Goal: Task Accomplishment & Management: Use online tool/utility

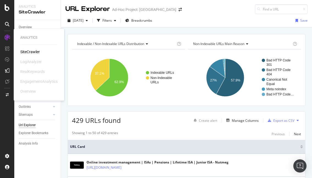
click at [26, 52] on div "SiteCrawler" at bounding box center [30, 51] width 20 height 5
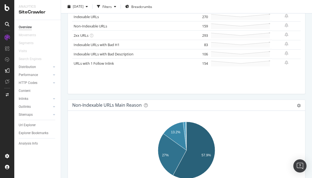
scroll to position [273, 0]
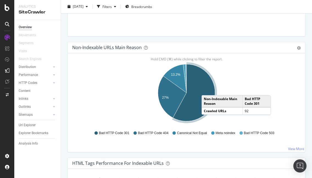
click at [207, 90] on icon "A chart." at bounding box center [194, 92] width 42 height 57
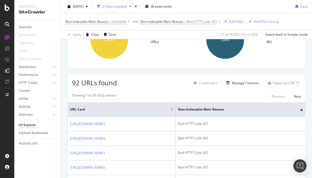
scroll to position [64, 0]
click at [245, 81] on div "Manage Columns" at bounding box center [245, 83] width 27 height 5
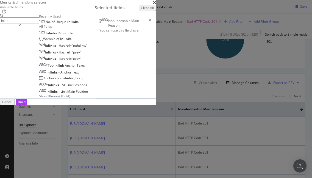
click at [79, 24] on div "No. of Unique Inlinks" at bounding box center [59, 22] width 40 height 4
click at [39, 24] on input "inlin" at bounding box center [19, 20] width 39 height 6
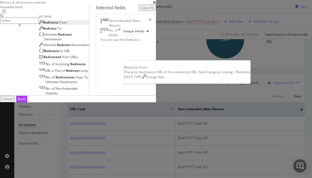
click at [67, 25] on div "Redirects From" at bounding box center [53, 22] width 28 height 5
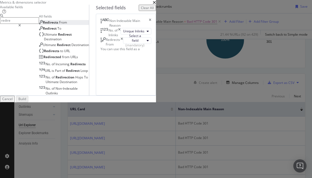
click at [39, 24] on input "redire" at bounding box center [19, 20] width 39 height 6
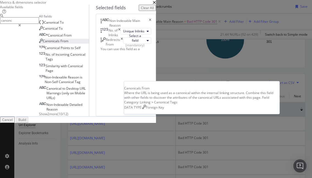
click at [60, 43] on span "Canonicals" at bounding box center [52, 41] width 18 height 5
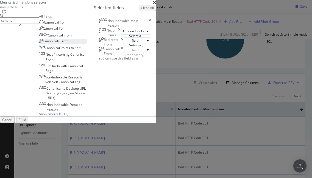
click at [39, 24] on input "canonc" at bounding box center [19, 20] width 39 height 6
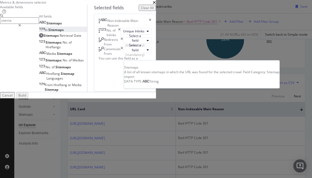
type input "sitema"
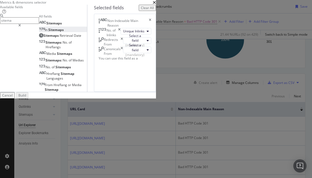
click at [64, 32] on span "Sitemaps" at bounding box center [55, 29] width 15 height 5
click at [145, 57] on div "Select a field (mandatory)" at bounding box center [135, 50] width 19 height 14
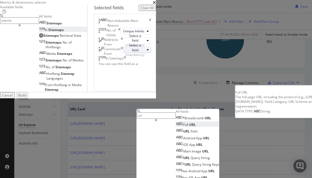
type input "url"
click at [196, 127] on span "Full URL" at bounding box center [186, 125] width 20 height 5
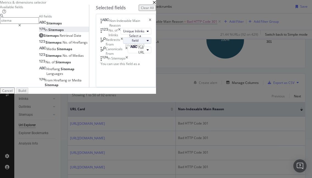
click at [145, 48] on div "Select a field (mandatory)" at bounding box center [135, 41] width 19 height 14
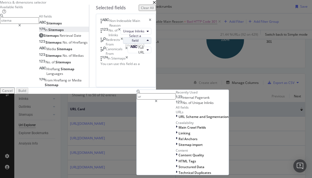
type input "url"
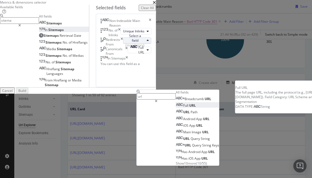
click at [196, 108] on span "Full URL" at bounding box center [186, 105] width 20 height 5
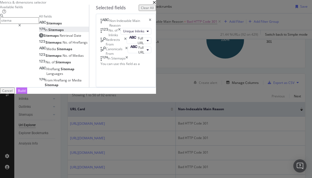
click at [27, 94] on button "Build" at bounding box center [21, 91] width 11 height 6
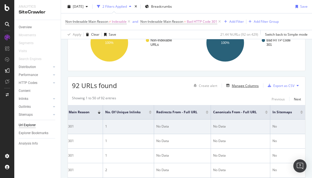
scroll to position [0, 139]
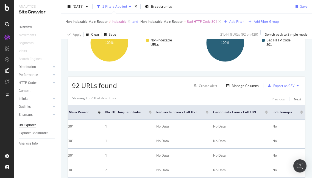
click at [152, 114] on div "No. of Unique Inlinks" at bounding box center [128, 112] width 46 height 5
click at [152, 114] on div at bounding box center [150, 113] width 3 height 1
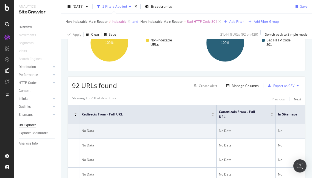
scroll to position [0, 216]
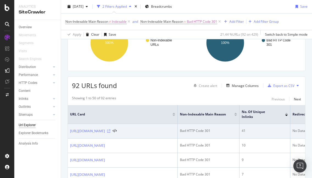
click at [110, 130] on icon at bounding box center [108, 131] width 3 height 3
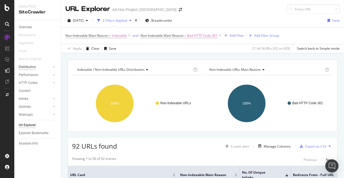
click at [29, 67] on div "Distribution" at bounding box center [27, 67] width 17 height 6
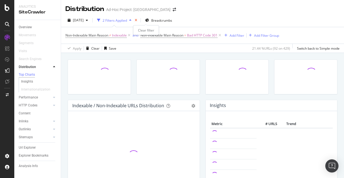
click at [137, 19] on icon "times" at bounding box center [136, 20] width 2 height 3
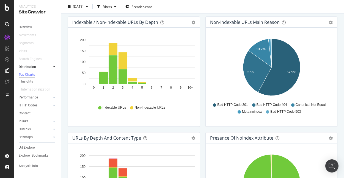
scroll to position [283, 0]
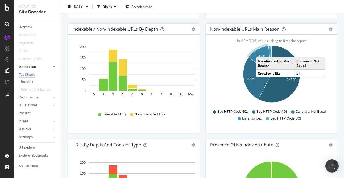
click at [261, 52] on icon "A chart." at bounding box center [259, 60] width 23 height 28
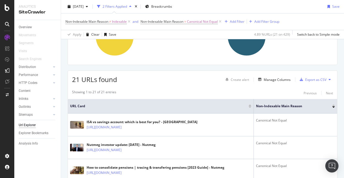
scroll to position [94, 0]
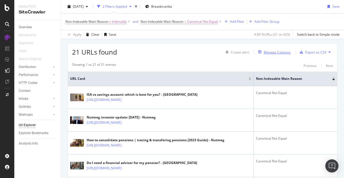
click at [281, 52] on div "Manage Columns" at bounding box center [277, 52] width 27 height 5
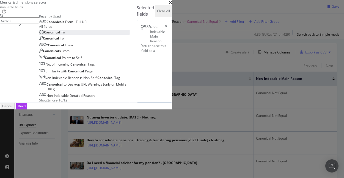
click at [65, 35] on div "Canonical To" at bounding box center [52, 32] width 26 height 5
click at [39, 24] on input "canon" at bounding box center [19, 20] width 39 height 6
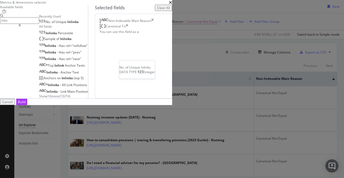
type input "inlin"
click at [79, 24] on span "Inlinks" at bounding box center [72, 22] width 11 height 5
click at [26, 104] on div "Build" at bounding box center [22, 102] width 8 height 5
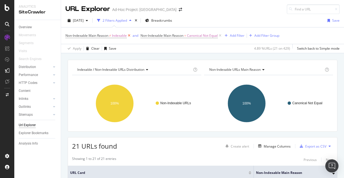
click at [129, 36] on icon at bounding box center [129, 35] width 5 height 5
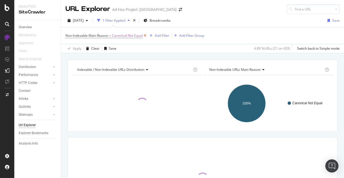
click at [146, 36] on icon at bounding box center [145, 35] width 5 height 5
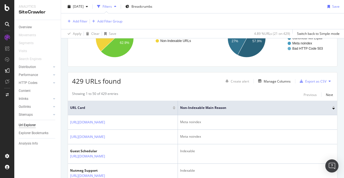
scroll to position [86, 0]
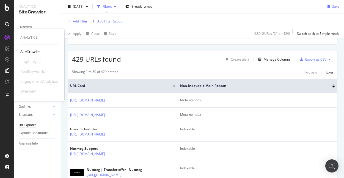
click at [31, 50] on div "SiteCrawler" at bounding box center [30, 51] width 20 height 5
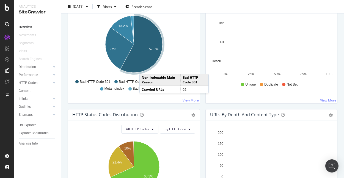
scroll to position [256, 0]
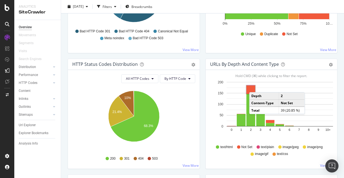
click at [253, 92] on div "Depth 2 Content-Type Not Set Total 39 (20.85 %)" at bounding box center [277, 103] width 56 height 22
click at [250, 89] on rect "A chart." at bounding box center [250, 90] width 9 height 8
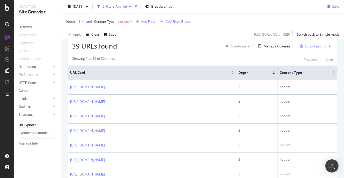
scroll to position [102, 0]
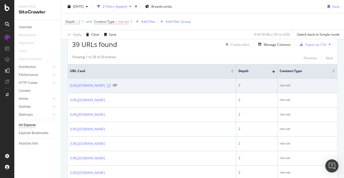
click at [110, 85] on icon at bounding box center [108, 85] width 3 height 3
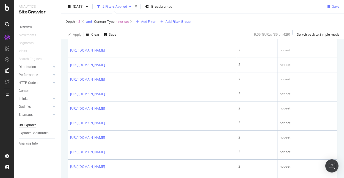
scroll to position [281, 0]
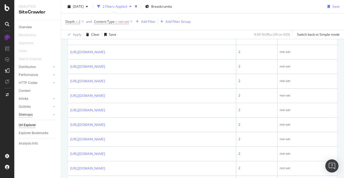
click at [27, 114] on div "Sitemaps" at bounding box center [26, 115] width 14 height 6
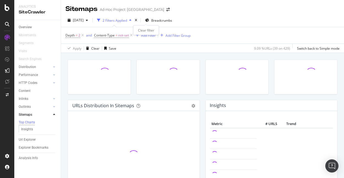
click at [138, 20] on div "times" at bounding box center [136, 20] width 5 height 5
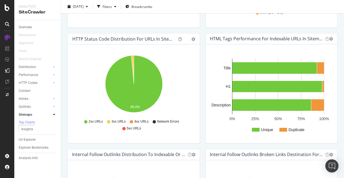
scroll to position [290, 0]
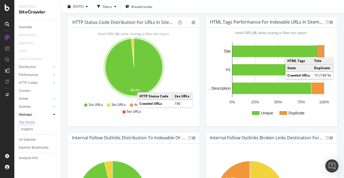
click at [319, 51] on rect "A chart." at bounding box center [320, 52] width 7 height 12
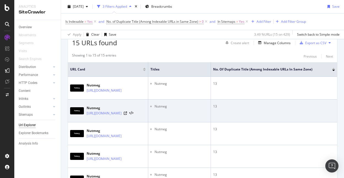
scroll to position [96, 0]
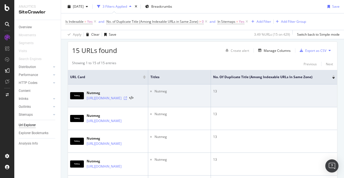
click at [127, 98] on icon at bounding box center [125, 98] width 3 height 3
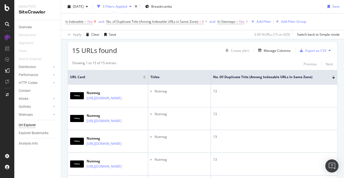
click at [94, 22] on icon at bounding box center [95, 21] width 5 height 5
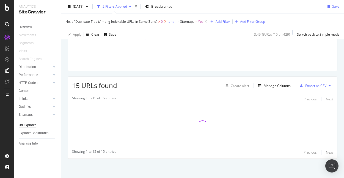
scroll to position [61, 0]
click at [167, 23] on icon at bounding box center [165, 21] width 5 height 5
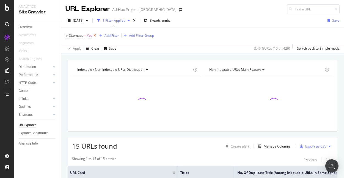
click at [95, 35] on icon at bounding box center [94, 35] width 5 height 5
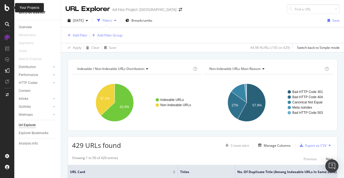
click at [6, 9] on icon at bounding box center [7, 7] width 5 height 7
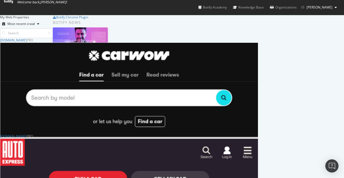
scroll to position [111, 0]
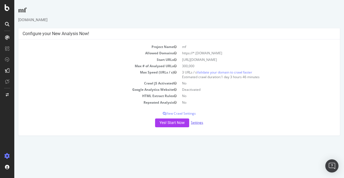
click at [198, 122] on link "Settings" at bounding box center [197, 122] width 12 height 5
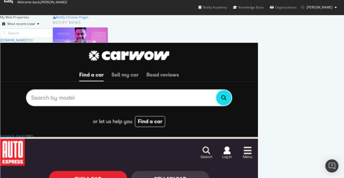
scroll to position [112, 0]
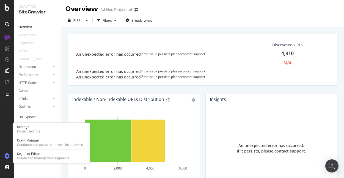
click at [7, 157] on icon at bounding box center [6, 156] width 5 height 5
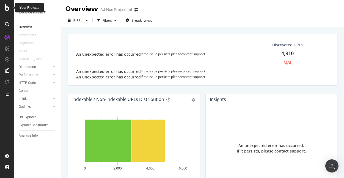
click at [9, 9] on icon at bounding box center [7, 7] width 5 height 7
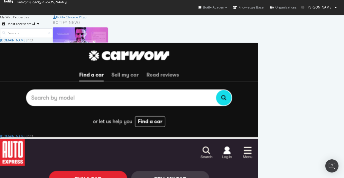
scroll to position [106, 0]
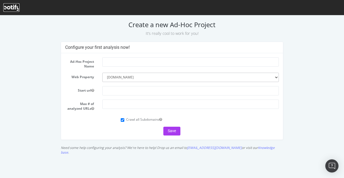
click at [10, 5] on icon at bounding box center [11, 8] width 16 height 6
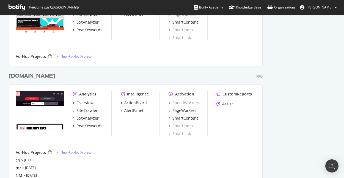
scroll to position [283, 0]
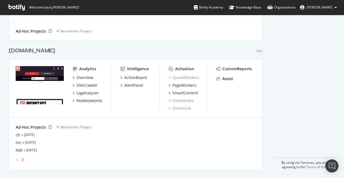
click at [22, 159] on icon "angle-right" at bounding box center [22, 160] width 3 height 4
click at [15, 161] on div "angle-left" at bounding box center [16, 160] width 7 height 9
click at [18, 143] on div "mz" at bounding box center [18, 142] width 5 height 5
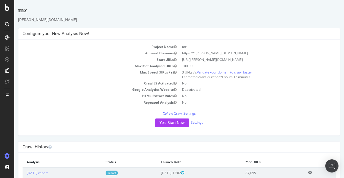
scroll to position [16, 0]
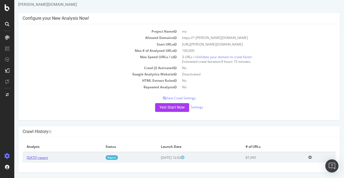
click at [48, 157] on link "[DATE] report" at bounding box center [37, 158] width 21 height 5
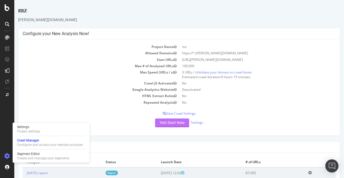
scroll to position [16, 0]
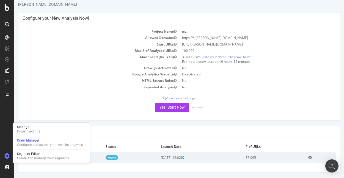
click at [312, 157] on icon at bounding box center [310, 158] width 4 height 4
click at [292, 173] on link "Delete analysis" at bounding box center [290, 172] width 44 height 7
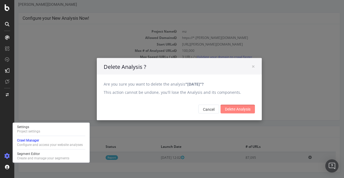
click at [237, 109] on input "Delete Analysis" at bounding box center [237, 109] width 34 height 9
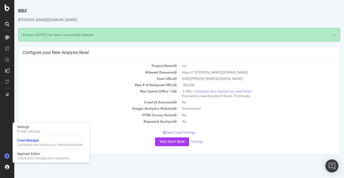
scroll to position [0, 0]
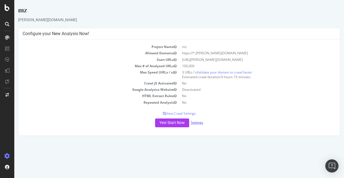
click at [201, 123] on link "Settings" at bounding box center [197, 122] width 12 height 5
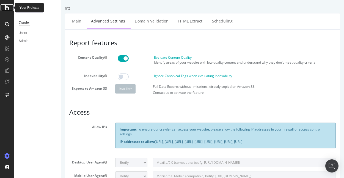
click at [7, 9] on icon at bounding box center [7, 7] width 5 height 7
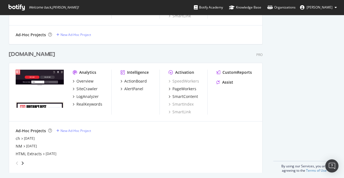
scroll to position [283, 0]
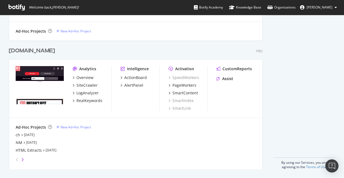
click at [23, 160] on icon "angle-right" at bounding box center [22, 160] width 3 height 4
click at [16, 160] on icon "angle-left" at bounding box center [17, 160] width 3 height 4
click at [19, 143] on div "NM" at bounding box center [19, 142] width 7 height 5
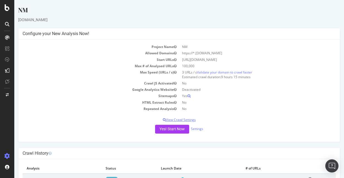
scroll to position [22, 0]
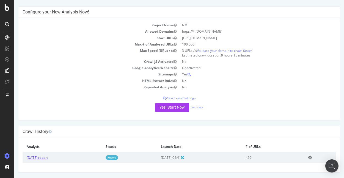
click at [45, 156] on link "[DATE] report" at bounding box center [37, 158] width 21 height 5
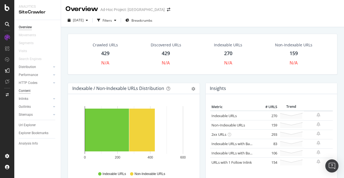
click at [23, 91] on div "Content" at bounding box center [25, 91] width 12 height 6
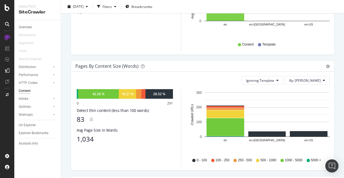
scroll to position [152, 0]
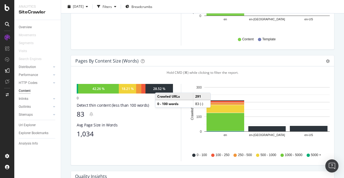
click at [160, 87] on div "28.52 %" at bounding box center [159, 89] width 12 height 5
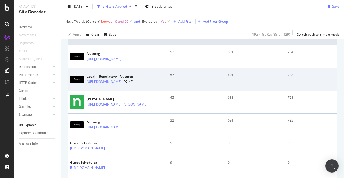
scroll to position [142, 0]
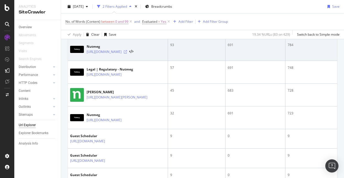
click at [127, 52] on icon at bounding box center [125, 51] width 3 height 3
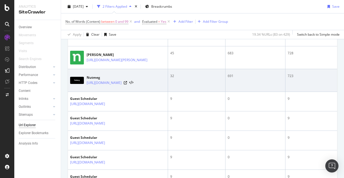
scroll to position [186, 0]
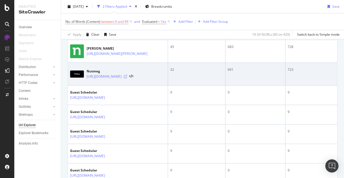
click at [127, 76] on icon at bounding box center [125, 76] width 3 height 3
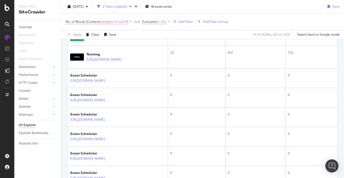
scroll to position [0, 0]
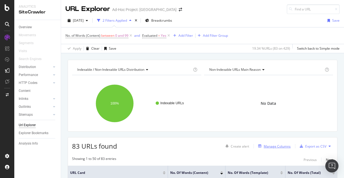
click at [275, 146] on div "Manage Columns" at bounding box center [277, 146] width 27 height 5
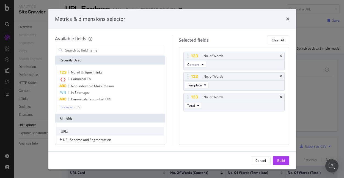
click at [289, 18] on div "Metrics & dimensions selector" at bounding box center [171, 19] width 247 height 20
click at [288, 19] on icon "times" at bounding box center [287, 19] width 3 height 4
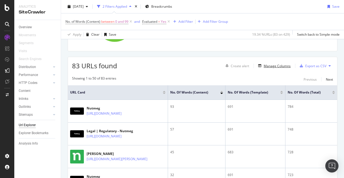
scroll to position [81, 0]
click at [275, 67] on div "Manage Columns" at bounding box center [277, 66] width 27 height 5
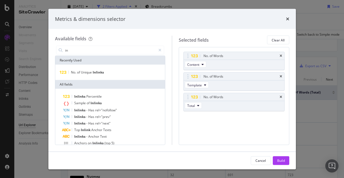
type input "i"
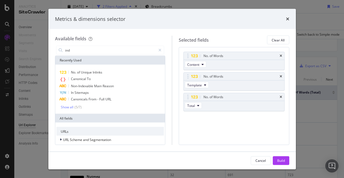
type input "inde"
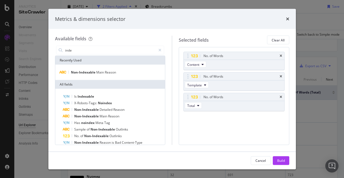
click at [320, 40] on div "Metrics & dimensions selector Available fields inde Recently Used Non-Indexable…" at bounding box center [172, 89] width 344 height 178
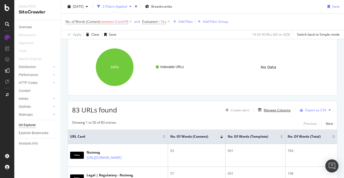
scroll to position [0, 0]
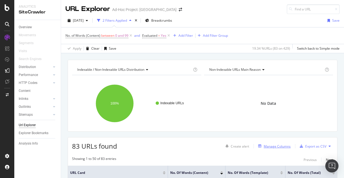
click at [281, 145] on div "Manage Columns" at bounding box center [277, 146] width 27 height 5
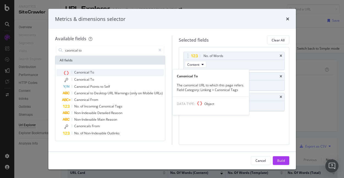
type input "caonical to"
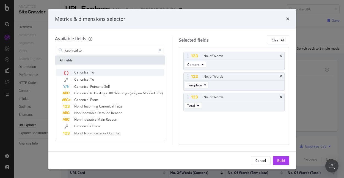
click at [89, 73] on span "Canonical" at bounding box center [82, 72] width 16 height 5
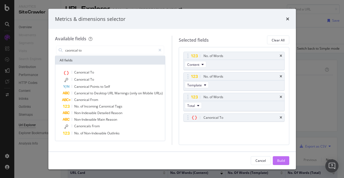
click at [280, 164] on div "Build" at bounding box center [281, 161] width 8 height 8
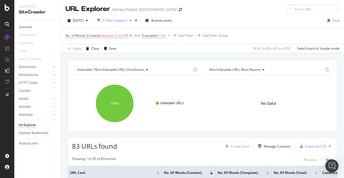
click at [131, 36] on icon at bounding box center [130, 35] width 5 height 5
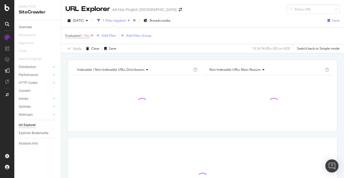
click at [92, 36] on icon at bounding box center [92, 35] width 5 height 5
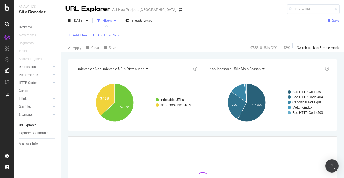
click at [77, 37] on div "Add Filter" at bounding box center [80, 35] width 15 height 5
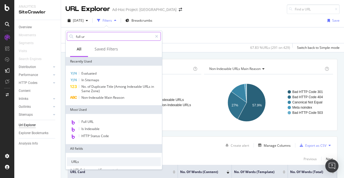
type input "full url"
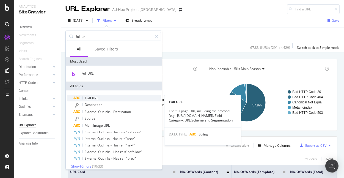
click at [103, 96] on div "Full URL" at bounding box center [116, 98] width 87 height 7
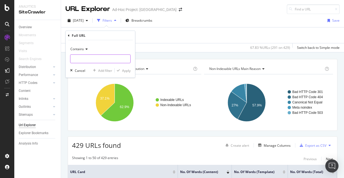
click at [85, 59] on input "text" at bounding box center [100, 59] width 60 height 9
type input "?"
click at [120, 71] on div "button" at bounding box center [118, 70] width 7 height 3
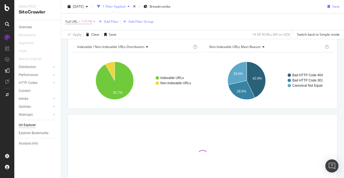
scroll to position [24, 0]
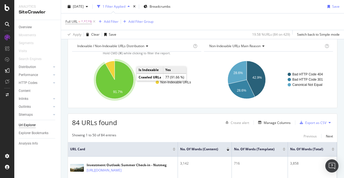
click at [120, 80] on icon "A chart." at bounding box center [115, 80] width 38 height 38
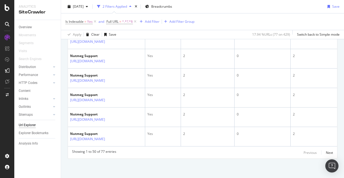
scroll to position [1296, 0]
click at [331, 154] on div "Next" at bounding box center [329, 153] width 7 height 5
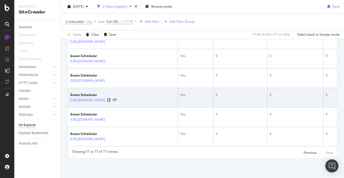
scroll to position [774, 0]
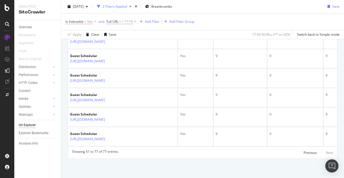
click at [302, 151] on div "Showing 51 to 77 of 77 entries Previous Next" at bounding box center [202, 153] width 269 height 7
click at [313, 154] on div "Previous" at bounding box center [309, 153] width 13 height 5
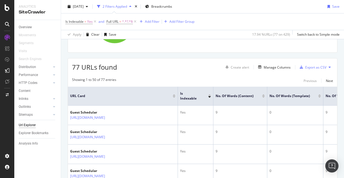
scroll to position [80, 0]
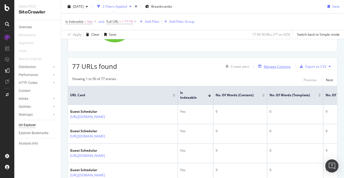
click at [278, 68] on div "Manage Columns" at bounding box center [277, 66] width 27 height 5
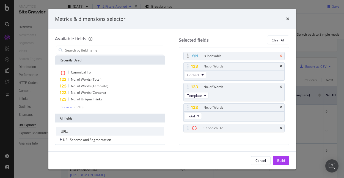
click at [279, 56] on icon "times" at bounding box center [280, 55] width 2 height 3
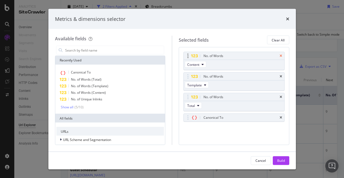
click at [281, 57] on icon "times" at bounding box center [280, 55] width 2 height 3
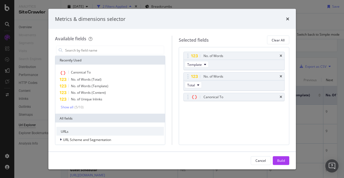
click at [281, 57] on icon "times" at bounding box center [280, 55] width 2 height 3
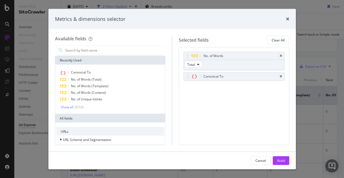
click at [281, 57] on icon "times" at bounding box center [280, 55] width 2 height 3
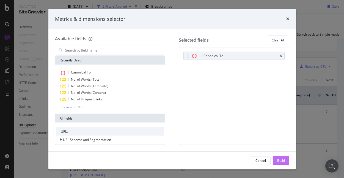
click at [283, 160] on div "Build" at bounding box center [281, 160] width 8 height 5
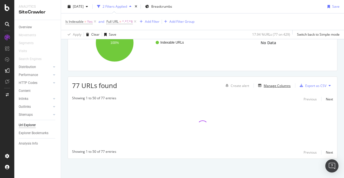
scroll to position [61, 0]
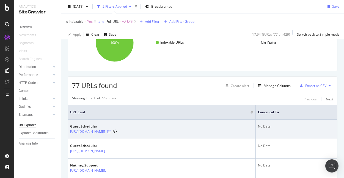
click at [110, 134] on icon at bounding box center [108, 131] width 3 height 3
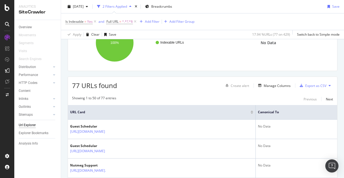
scroll to position [0, 0]
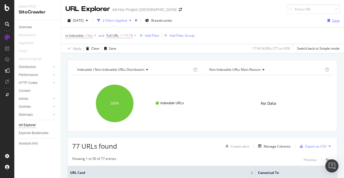
click at [337, 21] on div "Save" at bounding box center [335, 20] width 7 height 5
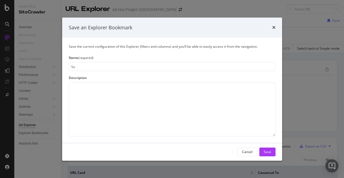
type input "S"
type input "Indexable paramaters (77 pages)"
click at [263, 151] on button "Save" at bounding box center [267, 152] width 16 height 9
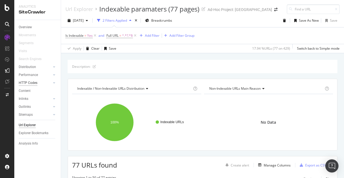
click at [33, 83] on div "HTTP Codes" at bounding box center [28, 83] width 19 height 6
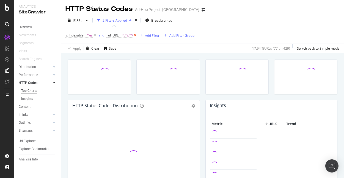
click at [135, 35] on icon at bounding box center [135, 35] width 5 height 5
click at [96, 36] on icon at bounding box center [95, 35] width 5 height 5
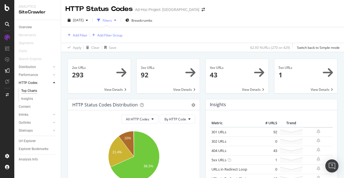
scroll to position [45, 0]
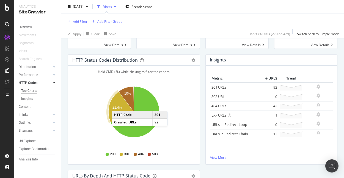
click at [117, 106] on text "21.4%" at bounding box center [116, 108] width 9 height 4
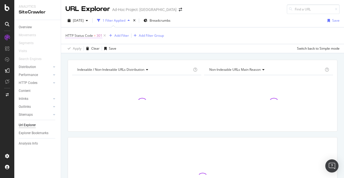
click at [95, 35] on span "=" at bounding box center [95, 35] width 2 height 5
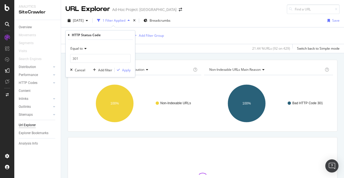
click at [83, 50] on span "Equal to" at bounding box center [76, 48] width 12 height 5
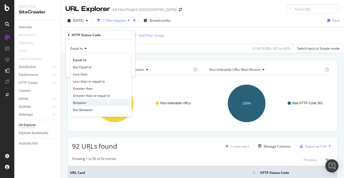
click at [87, 101] on div "Between" at bounding box center [100, 102] width 59 height 7
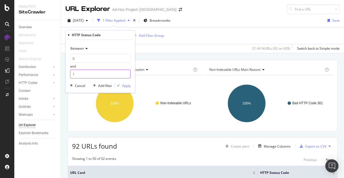
click at [87, 74] on input "1" at bounding box center [100, 74] width 60 height 9
type input "403"
click at [87, 60] on input "0" at bounding box center [100, 58] width 60 height 9
type input "300"
click at [123, 86] on div "Apply" at bounding box center [126, 86] width 9 height 5
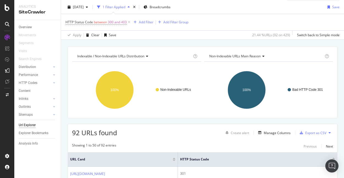
scroll to position [83, 0]
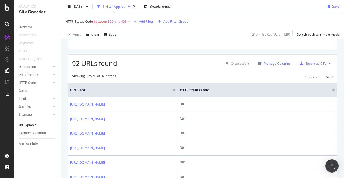
click at [276, 65] on div "Manage Columns" at bounding box center [277, 63] width 27 height 5
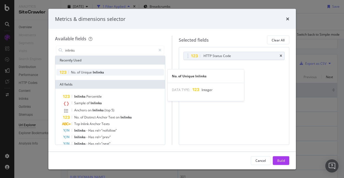
click at [113, 74] on div "No. of Unique Inlinks" at bounding box center [110, 72] width 108 height 7
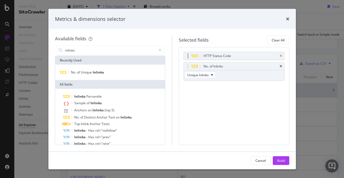
click at [280, 56] on icon "times" at bounding box center [280, 55] width 2 height 3
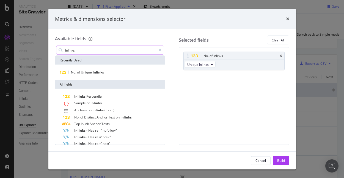
click at [100, 52] on input "inlinks" at bounding box center [111, 50] width 92 height 8
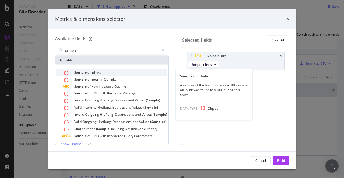
click at [98, 72] on span "Inlinks" at bounding box center [96, 72] width 10 height 5
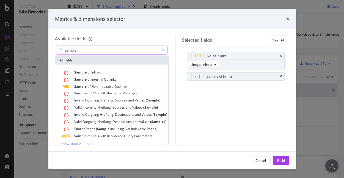
click at [98, 51] on input "sample" at bounding box center [112, 50] width 95 height 8
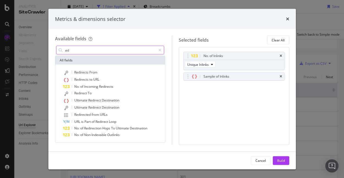
type input "e"
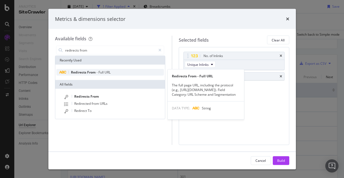
click at [97, 70] on span "-" at bounding box center [97, 72] width 2 height 5
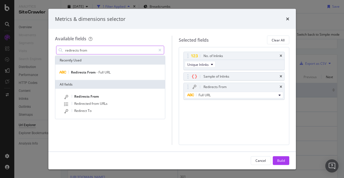
click at [87, 49] on input "redirects from" at bounding box center [111, 50] width 92 height 8
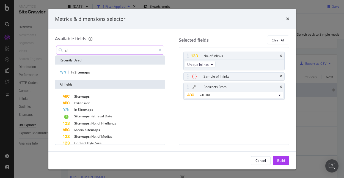
type input "s"
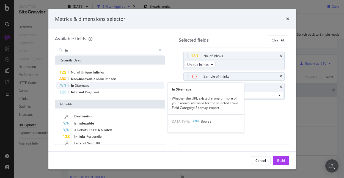
click at [83, 85] on span "Sitemaps" at bounding box center [82, 85] width 14 height 5
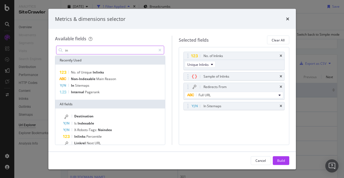
click at [98, 52] on input "in" at bounding box center [111, 50] width 92 height 8
click at [119, 52] on input "in" at bounding box center [111, 50] width 92 height 8
type input "i"
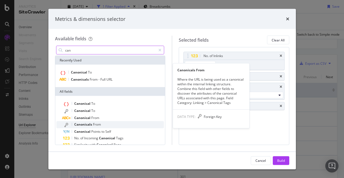
type input "can"
click at [100, 123] on span "From" at bounding box center [97, 124] width 8 height 5
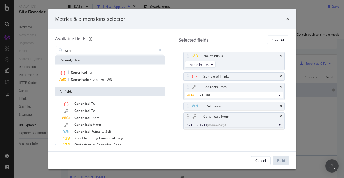
click at [251, 125] on div "Select a field (mandatory)" at bounding box center [231, 125] width 89 height 5
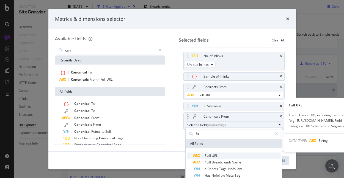
type input "full"
click at [220, 155] on span "Full URL" at bounding box center [236, 156] width 87 height 7
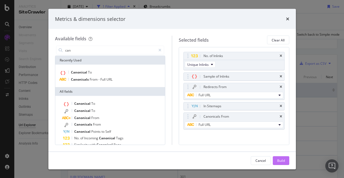
click at [282, 160] on div "Build" at bounding box center [281, 160] width 8 height 5
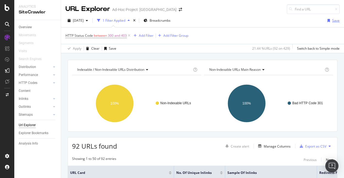
click at [336, 21] on div "Save" at bounding box center [335, 20] width 7 height 5
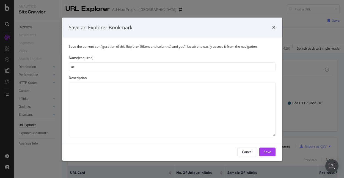
type input "i"
click at [137, 68] on input "References to 300-403statuscode" at bounding box center [172, 66] width 207 height 9
click at [105, 67] on input "References to 300-403statuscode" at bounding box center [172, 66] width 207 height 9
drag, startPoint x: 130, startPoint y: 67, endPoint x: 106, endPoint y: 67, distance: 24.2
click at [106, 67] on input "References to 300-403 statuscode" at bounding box center [172, 66] width 207 height 9
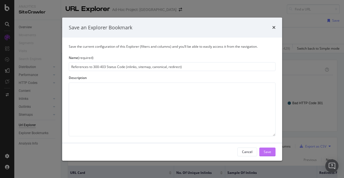
type input "References to 300-403 Status Code (inlinks, sitemap, canonical, redirect)"
click at [268, 149] on div "Save" at bounding box center [267, 152] width 7 height 8
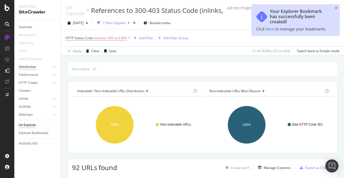
click at [33, 68] on div "Distribution" at bounding box center [27, 67] width 17 height 6
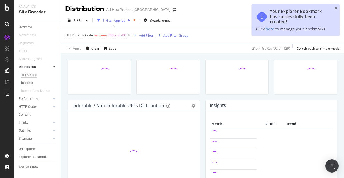
click at [135, 20] on icon "times" at bounding box center [134, 20] width 2 height 3
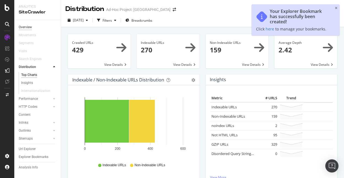
click at [27, 27] on div "Overview" at bounding box center [25, 27] width 13 height 6
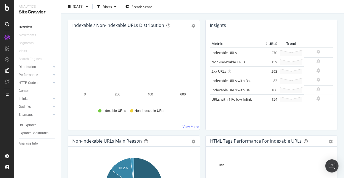
scroll to position [160, 0]
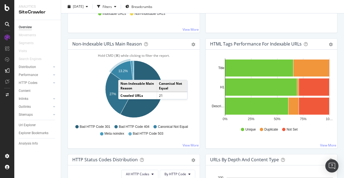
click at [124, 74] on icon "A chart." at bounding box center [122, 75] width 23 height 28
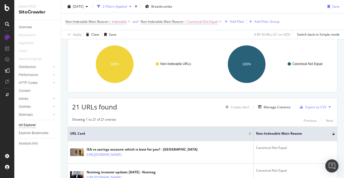
scroll to position [40, 0]
click at [275, 109] on div "Manage Columns" at bounding box center [277, 107] width 27 height 5
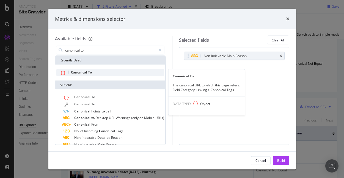
type input "canonical to"
click at [101, 72] on div "Canonical To" at bounding box center [110, 72] width 108 height 7
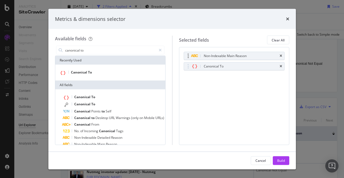
click at [282, 57] on div "Non-Indexable Main Reason" at bounding box center [234, 56] width 100 height 8
click at [278, 58] on div "Non-Indexable Main Reason" at bounding box center [234, 56] width 100 height 8
click at [279, 57] on div "Non-Indexable Main Reason" at bounding box center [234, 56] width 100 height 8
click at [280, 56] on icon "times" at bounding box center [280, 55] width 2 height 3
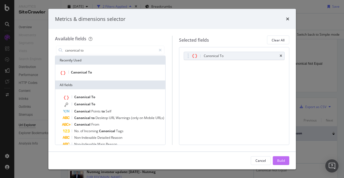
click at [281, 159] on div "Build" at bounding box center [281, 160] width 8 height 5
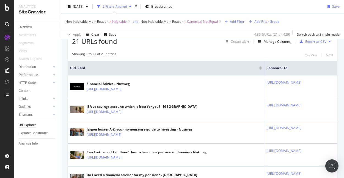
scroll to position [42, 0]
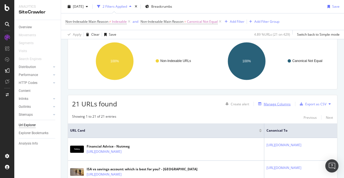
click at [279, 107] on div "Manage Columns" at bounding box center [273, 104] width 35 height 6
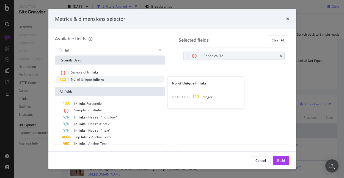
type input "inl"
click at [110, 79] on div "No. of Unique Inlinks" at bounding box center [110, 79] width 108 height 7
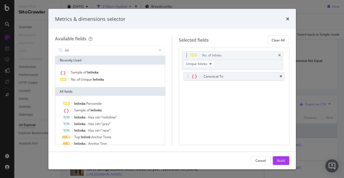
drag, startPoint x: 215, startPoint y: 65, endPoint x: 214, endPoint y: 54, distance: 11.4
click at [214, 54] on body "Analytics SiteCrawler Overview Movements Segments Visits Search Engines Distrib…" at bounding box center [172, 89] width 344 height 178
click at [278, 159] on div "Build" at bounding box center [281, 160] width 8 height 5
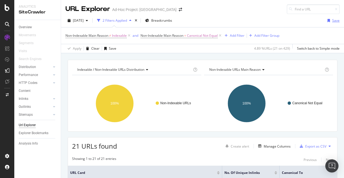
click at [334, 21] on div "Save" at bounding box center [335, 20] width 7 height 5
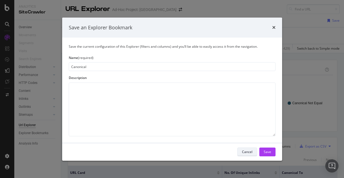
type input "Canonical"
click at [249, 151] on div "Cancel" at bounding box center [247, 152] width 10 height 5
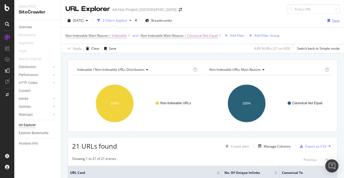
click at [334, 21] on div "Save" at bounding box center [335, 20] width 7 height 5
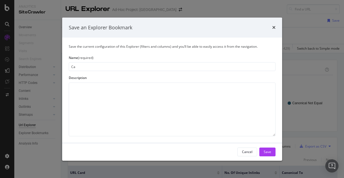
type input "C"
click at [183, 29] on div "Save an Explorer Bookmark" at bounding box center [172, 27] width 207 height 7
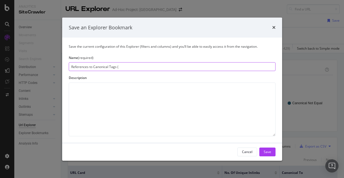
click at [126, 64] on input "References to Canonical Tags (" at bounding box center [172, 66] width 207 height 9
click at [124, 67] on input "References to Canonical Tags (" at bounding box center [172, 66] width 207 height 9
type input "References to Canonical Tags (inlinks, redirects, sitemap, canonical from)"
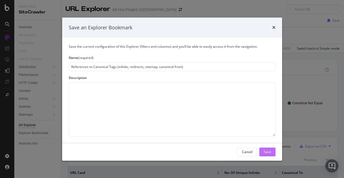
click at [265, 152] on div "Save" at bounding box center [267, 152] width 7 height 5
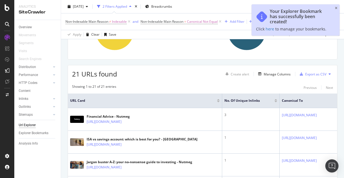
scroll to position [109, 0]
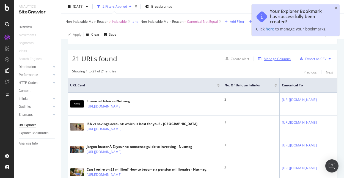
click at [279, 58] on div "Manage Columns" at bounding box center [277, 59] width 27 height 5
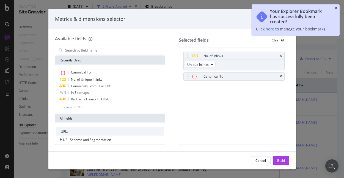
click at [336, 8] on icon "close toast" at bounding box center [336, 8] width 2 height 3
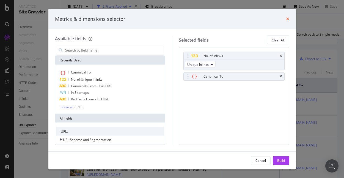
click at [289, 19] on icon "times" at bounding box center [287, 19] width 3 height 4
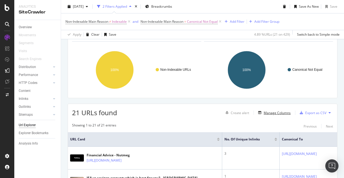
scroll to position [0, 0]
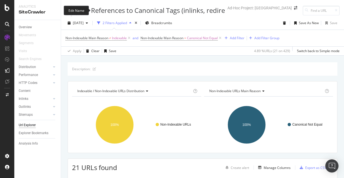
click at [140, 10] on div "References to Canonical Tags (inlinks, redirects, sitemap, canonical from)" at bounding box center [201, 10] width 221 height 9
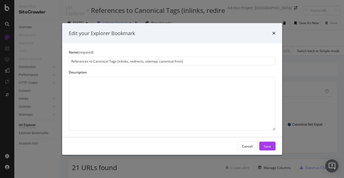
drag, startPoint x: 191, startPoint y: 60, endPoint x: 157, endPoint y: 60, distance: 33.8
click at [157, 60] on input "References to Canonical Tags (inlinks, redirects, sitemap, canonical from)" at bounding box center [172, 61] width 207 height 9
type input "References to Canonical Tags (inlinks, redirects, sitemap)"
click at [276, 147] on div "Cancel Save" at bounding box center [172, 147] width 220 height 18
click at [272, 147] on button "Save" at bounding box center [267, 146] width 16 height 9
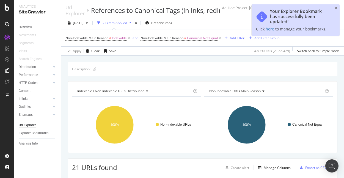
scroll to position [108, 0]
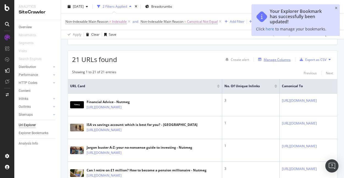
click at [284, 61] on div "Manage Columns" at bounding box center [277, 59] width 27 height 5
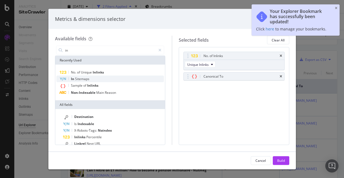
click at [97, 79] on div "In Sitemaps" at bounding box center [110, 79] width 108 height 7
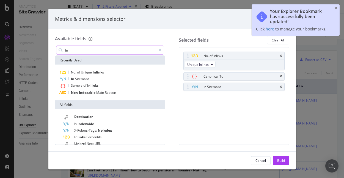
click at [104, 48] on input "in" at bounding box center [111, 50] width 92 height 8
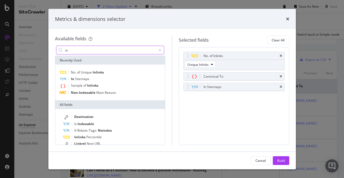
click at [104, 48] on input "in" at bounding box center [111, 50] width 92 height 8
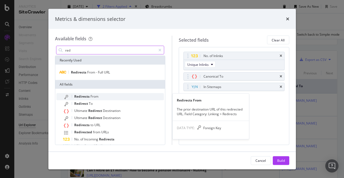
type input "red"
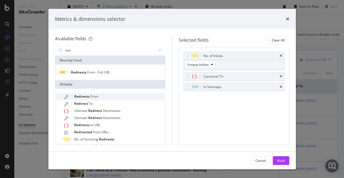
click at [120, 95] on div "Redirects From" at bounding box center [113, 96] width 101 height 7
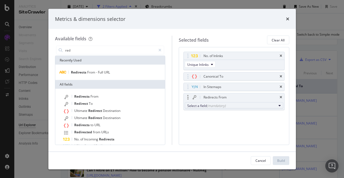
click at [259, 107] on div "Select a field (mandatory)" at bounding box center [231, 105] width 89 height 5
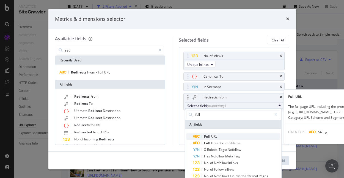
type input "full"
click at [223, 137] on span "Full URL" at bounding box center [236, 137] width 87 height 7
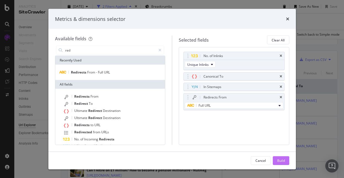
click at [282, 159] on div "Build" at bounding box center [281, 160] width 8 height 5
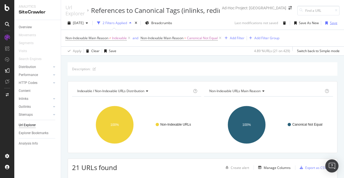
click at [331, 25] on div "Save" at bounding box center [330, 23] width 14 height 8
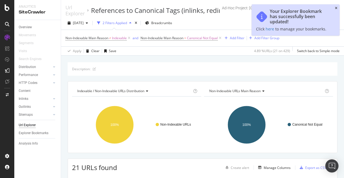
click at [336, 8] on icon "close toast" at bounding box center [336, 8] width 2 height 3
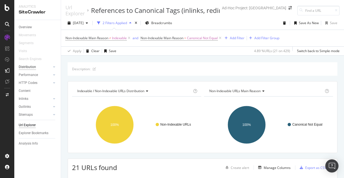
click at [29, 68] on div "Distribution" at bounding box center [27, 67] width 17 height 6
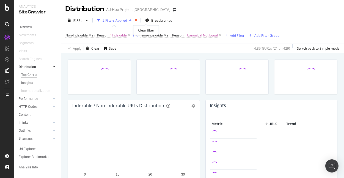
click at [137, 20] on icon "times" at bounding box center [136, 20] width 2 height 3
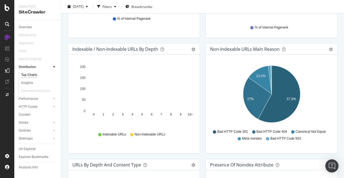
scroll to position [248, 0]
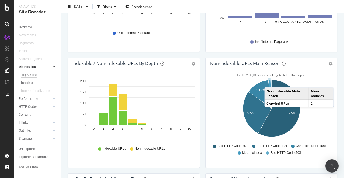
click at [269, 82] on icon "A chart." at bounding box center [269, 94] width 3 height 29
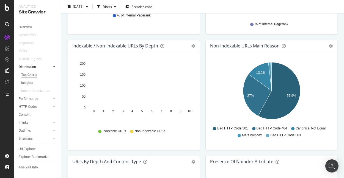
scroll to position [273, 0]
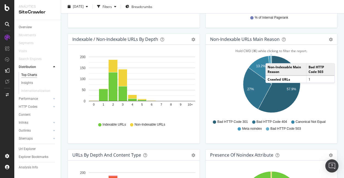
click at [271, 58] on icon "A chart." at bounding box center [270, 70] width 1 height 29
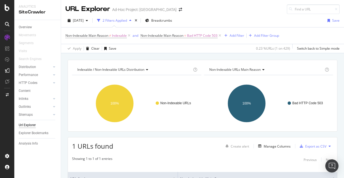
scroll to position [61, 0]
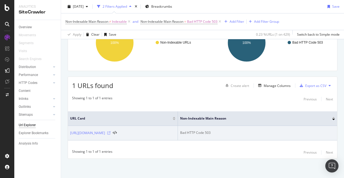
click at [110, 133] on icon at bounding box center [108, 133] width 3 height 3
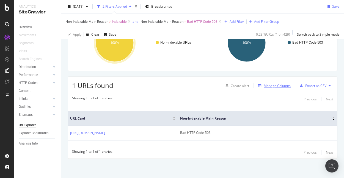
click at [274, 87] on div "Manage Columns" at bounding box center [277, 86] width 27 height 5
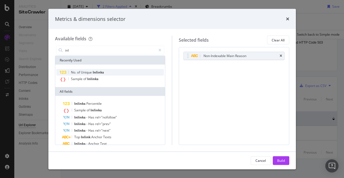
click at [110, 74] on div "No. of Unique Inlinks" at bounding box center [110, 72] width 108 height 7
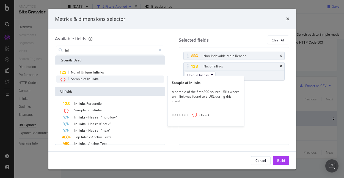
click at [109, 76] on div "Sample of Inlinks" at bounding box center [110, 79] width 108 height 7
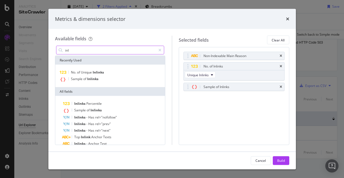
click at [118, 48] on input "inl" at bounding box center [111, 50] width 92 height 8
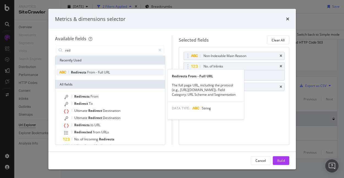
click at [101, 72] on span "Full" at bounding box center [101, 72] width 6 height 5
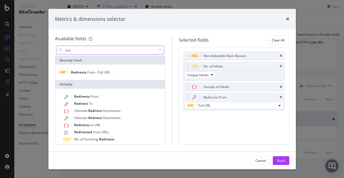
click at [89, 49] on input "red" at bounding box center [111, 50] width 92 height 8
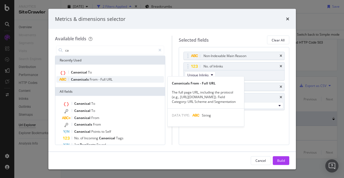
click at [101, 79] on span "Full" at bounding box center [103, 79] width 6 height 5
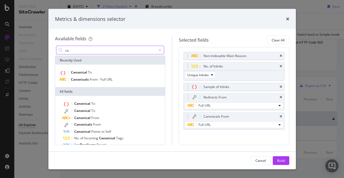
click at [87, 53] on input "ca" at bounding box center [111, 50] width 92 height 8
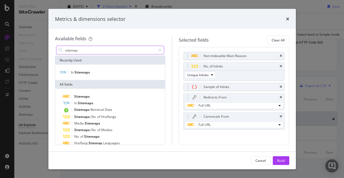
type input "sitemap"
click at [81, 76] on div "In Sitemaps" at bounding box center [110, 72] width 110 height 15
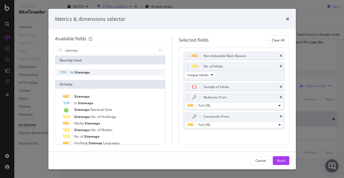
click at [93, 71] on div "In Sitemaps" at bounding box center [110, 72] width 108 height 7
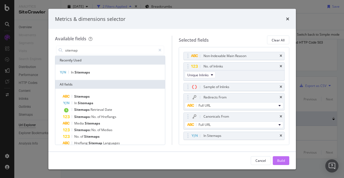
click at [281, 163] on div "Build" at bounding box center [281, 160] width 8 height 5
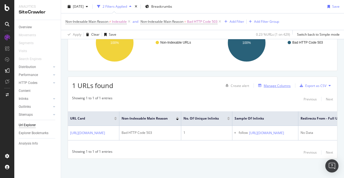
click at [279, 85] on div "Manage Columns" at bounding box center [277, 86] width 27 height 5
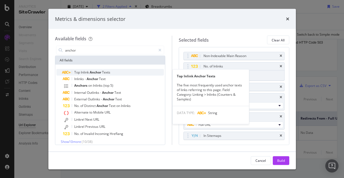
type input "anchor"
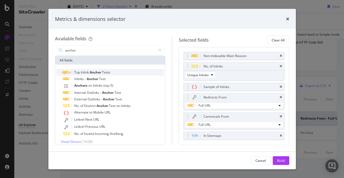
click at [109, 73] on span "Texts" at bounding box center [106, 72] width 8 height 5
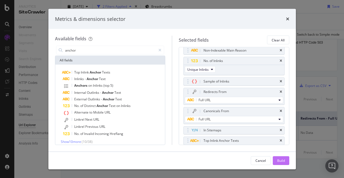
click at [282, 164] on div "Build" at bounding box center [281, 161] width 8 height 8
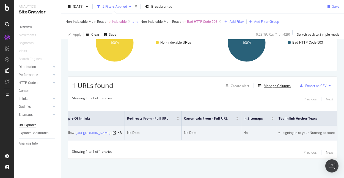
scroll to position [0, 230]
click at [297, 131] on li "signing in to your Nutmeg account" at bounding box center [309, 133] width 52 height 5
copy li "signing in to your Nutmeg account"
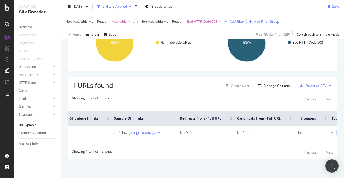
scroll to position [0, 187]
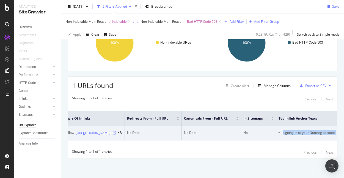
click at [116, 134] on icon at bounding box center [114, 133] width 3 height 3
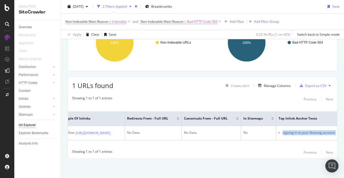
scroll to position [0, 0]
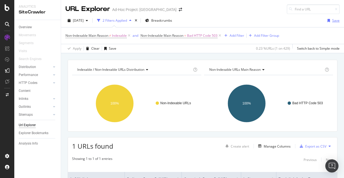
click at [333, 19] on div "Save" at bounding box center [335, 20] width 7 height 5
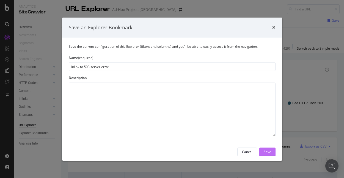
type input "Inlink to 503 server error"
click at [270, 151] on div "Save" at bounding box center [267, 152] width 7 height 5
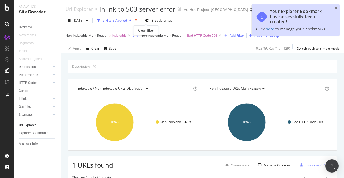
click at [137, 21] on icon "times" at bounding box center [136, 20] width 2 height 3
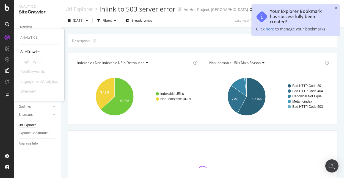
click at [33, 53] on div "SiteCrawler" at bounding box center [30, 51] width 20 height 5
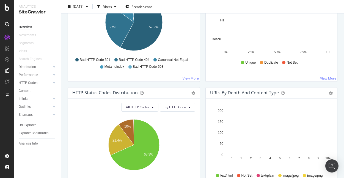
scroll to position [169, 0]
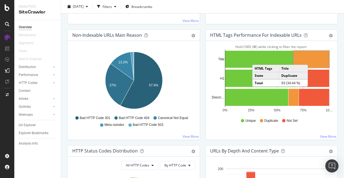
click at [313, 59] on rect "A chart." at bounding box center [311, 59] width 36 height 17
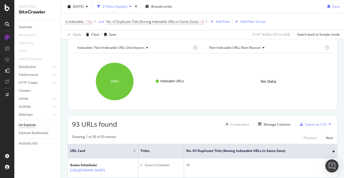
scroll to position [14, 0]
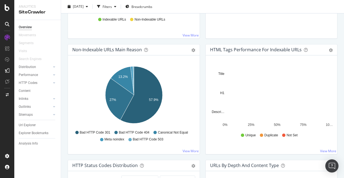
scroll to position [143, 0]
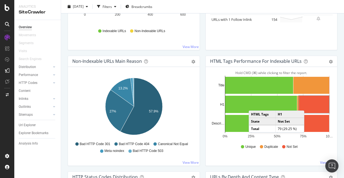
click at [310, 105] on rect "A chart." at bounding box center [314, 104] width 30 height 17
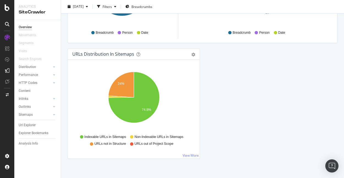
scroll to position [620, 0]
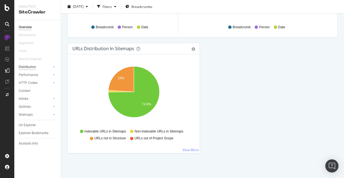
click at [31, 67] on div "Distribution" at bounding box center [27, 67] width 17 height 6
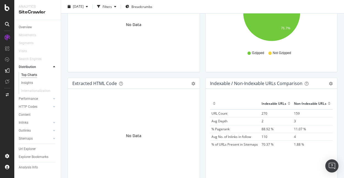
scroll to position [843, 0]
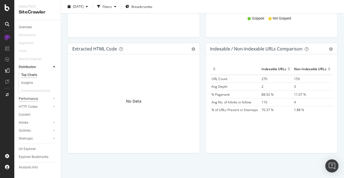
click at [28, 100] on div "Performance" at bounding box center [28, 99] width 19 height 6
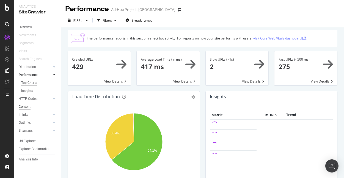
click at [25, 108] on div "Content" at bounding box center [25, 107] width 12 height 6
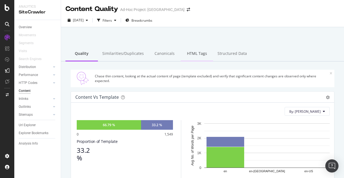
click at [188, 57] on div "HTML Tags" at bounding box center [197, 53] width 32 height 15
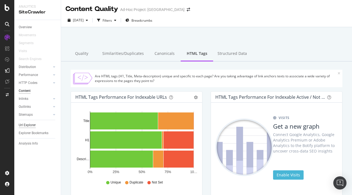
click at [27, 125] on div "Url Explorer" at bounding box center [27, 126] width 17 height 6
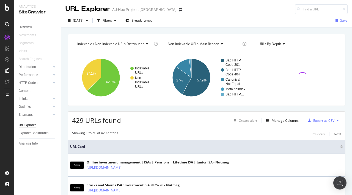
click at [312, 4] on div "URL Explorer Ad-Hoc Project: [GEOGRAPHIC_DATA]" at bounding box center [206, 7] width 291 height 14
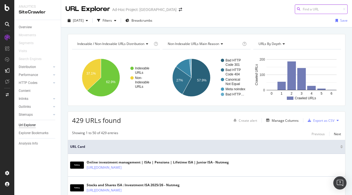
click at [319, 9] on input at bounding box center [321, 9] width 53 height 10
paste input "[URL][DOMAIN_NAME]"
type input "[URL][DOMAIN_NAME]"
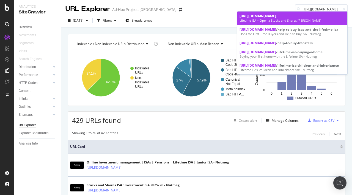
click at [314, 18] on div "[URL][DOMAIN_NAME]" at bounding box center [292, 16] width 106 height 5
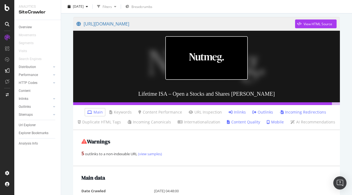
scroll to position [67, 0]
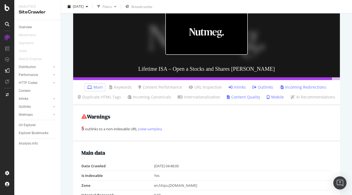
click at [243, 97] on link "Content Quality" at bounding box center [243, 97] width 33 height 5
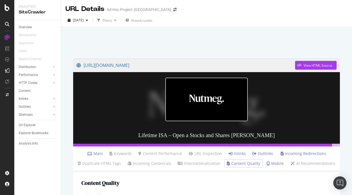
scroll to position [75, 0]
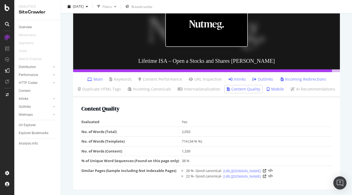
click at [275, 90] on link "Mobile" at bounding box center [275, 89] width 17 height 5
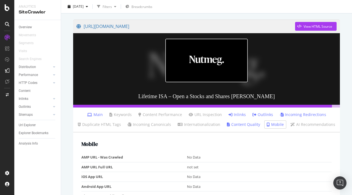
scroll to position [58, 0]
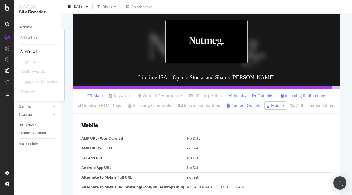
click at [27, 52] on div "SiteCrawler" at bounding box center [30, 51] width 20 height 5
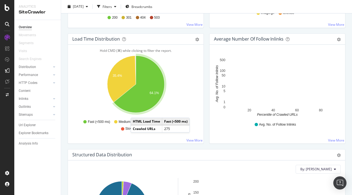
scroll to position [499, 0]
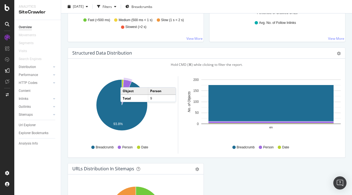
click at [126, 82] on icon "A chart." at bounding box center [127, 93] width 10 height 26
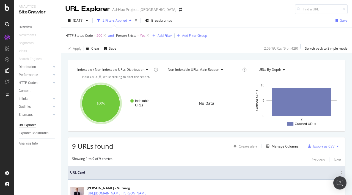
click at [29, 125] on div "Url Explorer" at bounding box center [27, 126] width 17 height 6
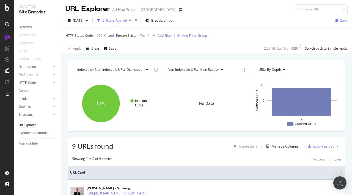
click at [102, 35] on icon at bounding box center [104, 35] width 5 height 5
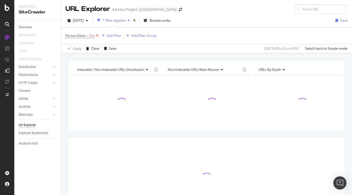
click at [96, 35] on icon at bounding box center [97, 35] width 5 height 5
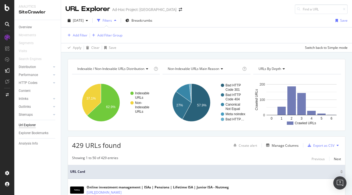
click at [27, 126] on div "Url Explorer" at bounding box center [27, 126] width 17 height 6
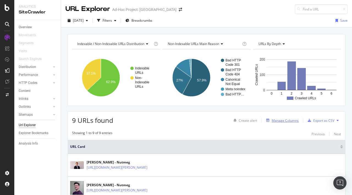
click at [282, 122] on div "Manage Columns" at bounding box center [285, 120] width 27 height 5
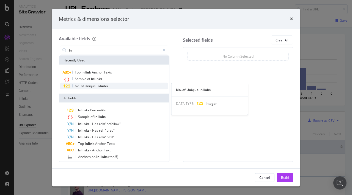
type input "inl"
click at [88, 87] on span "Unique" at bounding box center [91, 86] width 12 height 5
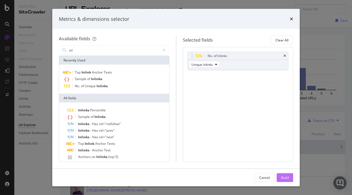
click at [282, 178] on div "Build" at bounding box center [285, 177] width 8 height 5
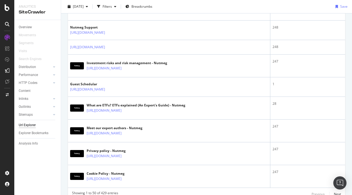
scroll to position [1124, 0]
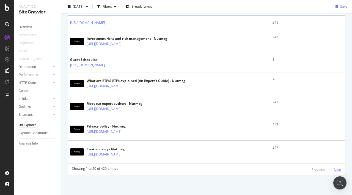
click at [338, 170] on div "Next" at bounding box center [337, 170] width 7 height 5
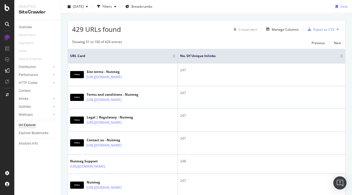
scroll to position [0, 0]
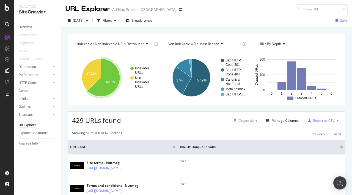
click at [109, 79] on icon "A chart." at bounding box center [103, 78] width 33 height 38
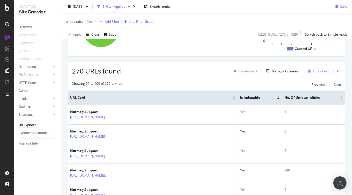
scroll to position [75, 0]
click at [341, 97] on div at bounding box center [341, 97] width 3 height 1
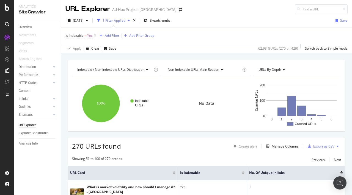
click at [200, 72] on span "Non-Indexable URLs Main Reason" at bounding box center [193, 69] width 51 height 5
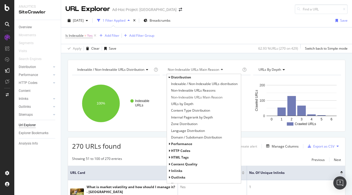
scroll to position [5, 0]
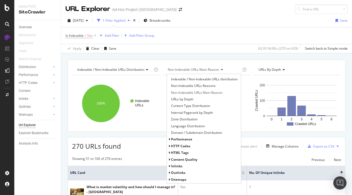
click at [176, 166] on span "Inlinks" at bounding box center [176, 166] width 11 height 5
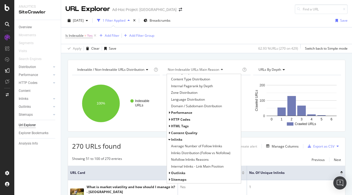
scroll to position [31, 0]
click at [220, 146] on span "Average Number of Follow Inlinks" at bounding box center [196, 146] width 51 height 5
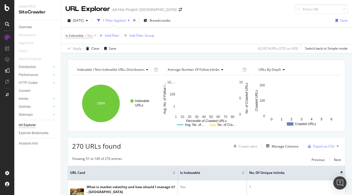
scroll to position [84, 0]
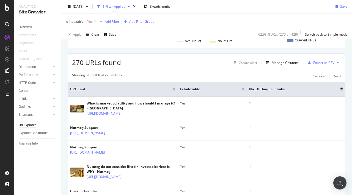
click at [341, 90] on div at bounding box center [341, 90] width 3 height 1
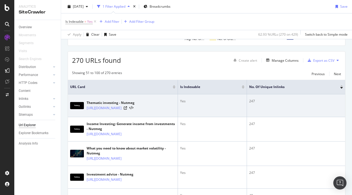
scroll to position [85, 0]
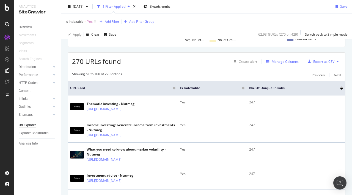
click at [291, 62] on div "Manage Columns" at bounding box center [285, 61] width 27 height 5
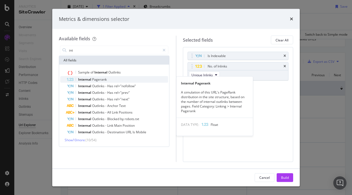
type input "int"
click at [112, 79] on div "Internal Pagerank" at bounding box center [117, 79] width 101 height 7
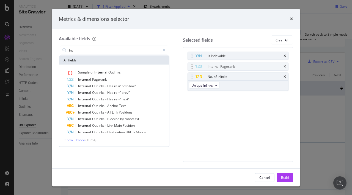
drag, startPoint x: 194, startPoint y: 87, endPoint x: 194, endPoint y: 67, distance: 20.3
click at [194, 67] on body "Analytics SiteCrawler Overview Movements Segments Visits Search Engines Distrib…" at bounding box center [176, 97] width 352 height 195
click at [280, 178] on button "Build" at bounding box center [284, 177] width 16 height 9
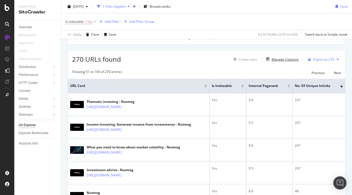
scroll to position [95, 0]
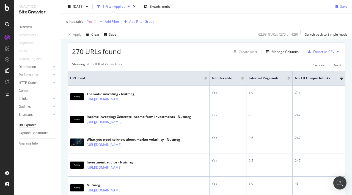
click at [289, 79] on div at bounding box center [288, 79] width 3 height 1
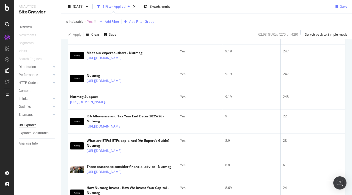
scroll to position [216, 0]
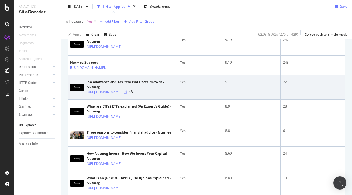
click at [127, 94] on icon at bounding box center [125, 92] width 3 height 3
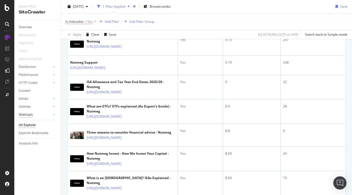
click at [30, 115] on div "Sitemaps" at bounding box center [26, 115] width 14 height 6
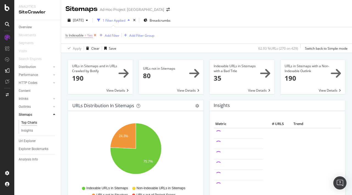
click at [94, 34] on icon at bounding box center [95, 35] width 5 height 5
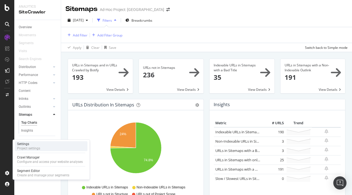
click at [37, 147] on div "Project settings" at bounding box center [28, 148] width 23 height 4
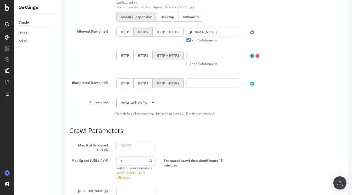
scroll to position [293, 0]
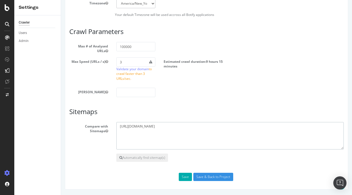
click at [146, 124] on textarea "[URL][DOMAIN_NAME]" at bounding box center [229, 135] width 227 height 27
click at [137, 133] on textarea "[URL][DOMAIN_NAME]" at bounding box center [229, 135] width 227 height 27
paste textarea "[URL][DOMAIN_NAME]"
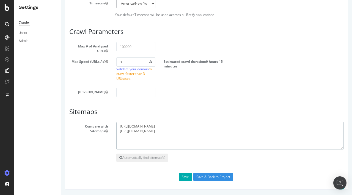
click at [134, 134] on textarea "[URL][DOMAIN_NAME]" at bounding box center [229, 135] width 227 height 27
click at [182, 134] on textarea "[URL][DOMAIN_NAME]" at bounding box center [229, 135] width 227 height 27
paste textarea "[URL][DOMAIN_NAME]"
click at [169, 128] on textarea "[URL][DOMAIN_NAME]" at bounding box center [229, 135] width 227 height 27
click at [167, 130] on textarea "[URL][DOMAIN_NAME]" at bounding box center [229, 135] width 227 height 27
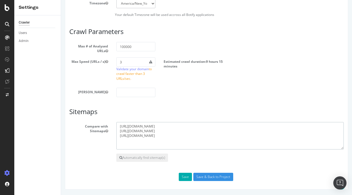
click at [167, 130] on textarea "[URL][DOMAIN_NAME]" at bounding box center [229, 135] width 227 height 27
type textarea "[URL][DOMAIN_NAME] [URL][DOMAIN_NAME] [URL][DOMAIN_NAME]"
click at [183, 178] on button "Save" at bounding box center [185, 177] width 13 height 8
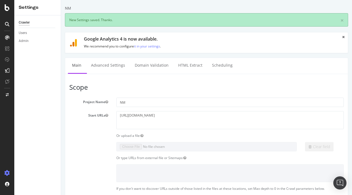
scroll to position [0, 0]
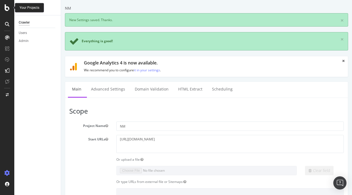
click at [5, 7] on icon at bounding box center [7, 7] width 5 height 7
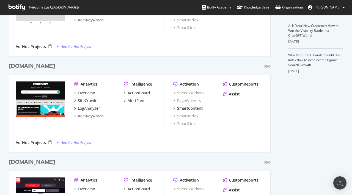
scroll to position [266, 0]
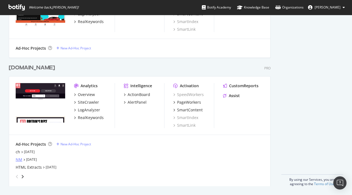
click at [20, 160] on div "NM" at bounding box center [19, 159] width 7 height 5
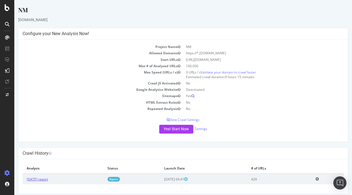
click at [40, 178] on link "[DATE] report" at bounding box center [37, 179] width 21 height 5
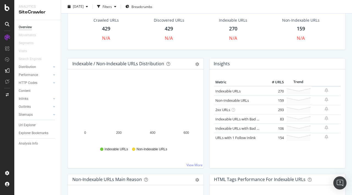
scroll to position [19, 0]
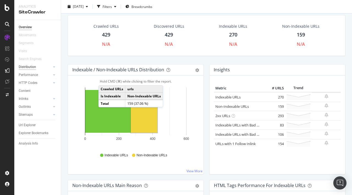
click at [23, 65] on div "Distribution" at bounding box center [27, 67] width 17 height 6
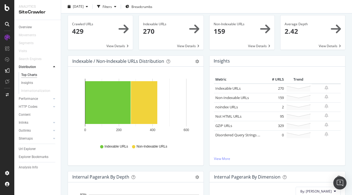
click at [199, 63] on div "Indexable / Non-Indexable URLs Distribution Bar Bar (by Percentage) Table Expor…" at bounding box center [135, 61] width 135 height 11
click at [197, 63] on icon "gear" at bounding box center [197, 62] width 4 height 4
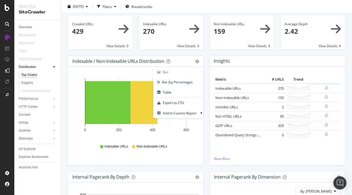
click at [213, 85] on div "Metric # URLS Trend Indexable URLs 270 Non-Indexable URLs 159" at bounding box center [276, 116] width 135 height 99
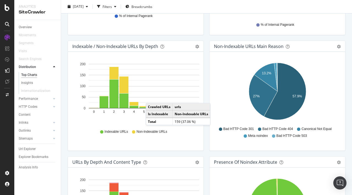
scroll to position [266, 0]
click at [207, 147] on div "Non-Indexable URLs Main Reason Pie Table Export as CSV Add to Custom Report Hol…" at bounding box center [277, 98] width 142 height 116
click at [24, 26] on div "Overview" at bounding box center [25, 27] width 13 height 6
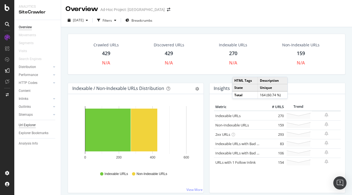
click at [24, 125] on div "Url Explorer" at bounding box center [27, 126] width 17 height 6
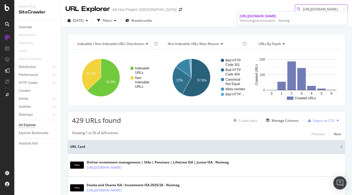
click at [319, 7] on input "[URL][DOMAIN_NAME]" at bounding box center [321, 9] width 53 height 10
paste input "deloitte"
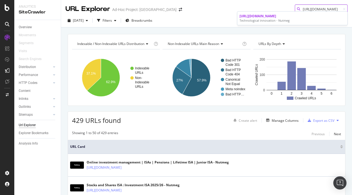
type input "[URL][DOMAIN_NAME]"
click at [32, 28] on link "Overview" at bounding box center [38, 27] width 38 height 6
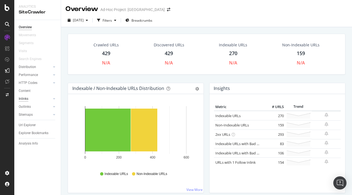
click at [22, 98] on div "Inlinks" at bounding box center [24, 99] width 10 height 6
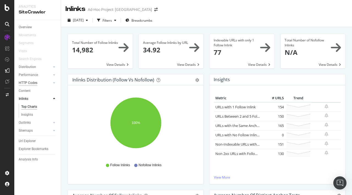
click at [32, 84] on div "HTTP Codes" at bounding box center [28, 83] width 19 height 6
